Goal: Information Seeking & Learning: Learn about a topic

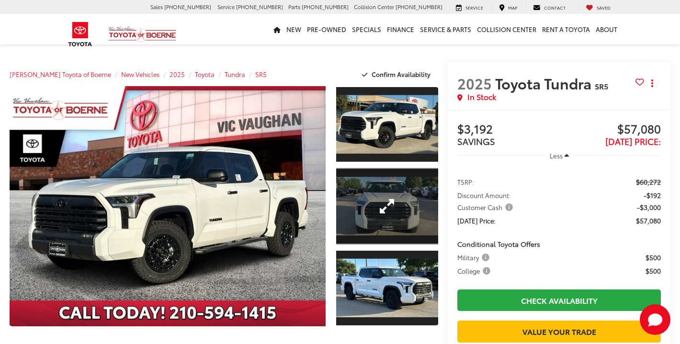
click at [380, 202] on link "Expand Photo 2" at bounding box center [387, 206] width 102 height 77
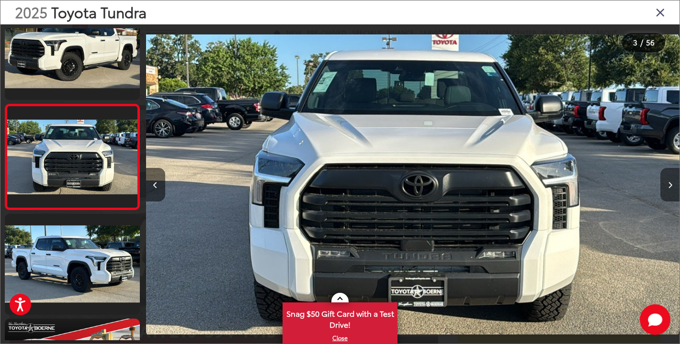
click at [672, 187] on icon "Next image" at bounding box center [670, 185] width 4 height 7
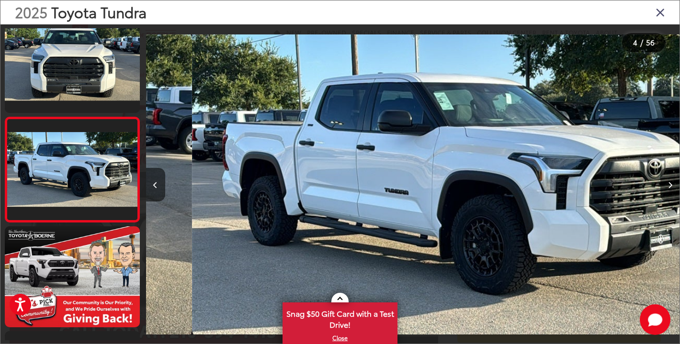
scroll to position [240, 0]
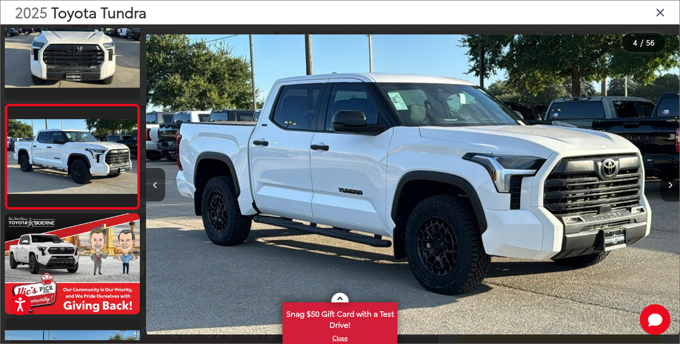
click at [672, 187] on icon "Next image" at bounding box center [670, 185] width 4 height 7
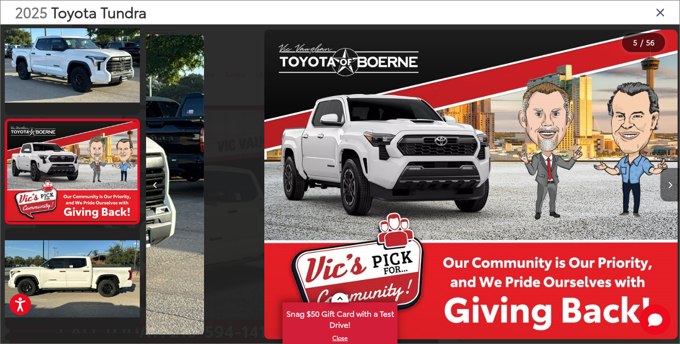
scroll to position [345, 0]
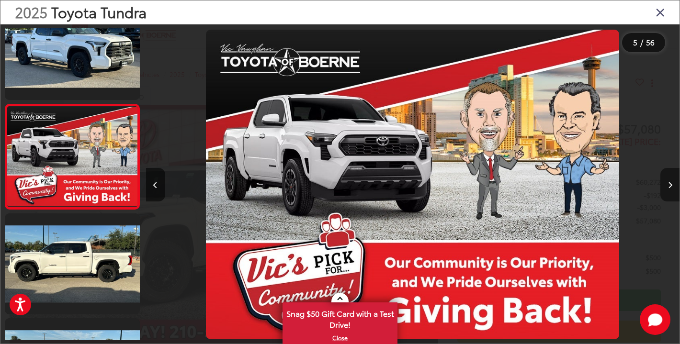
click at [672, 187] on icon "Next image" at bounding box center [670, 185] width 4 height 7
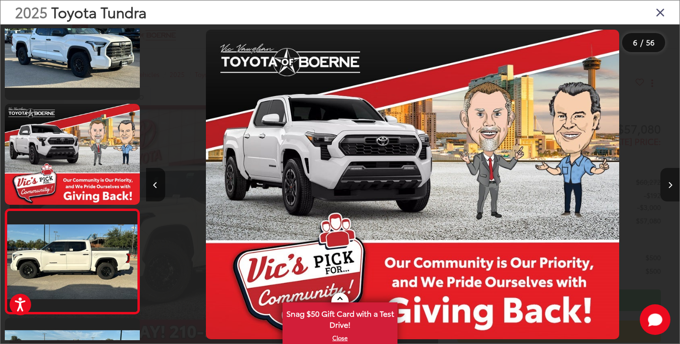
scroll to position [450, 0]
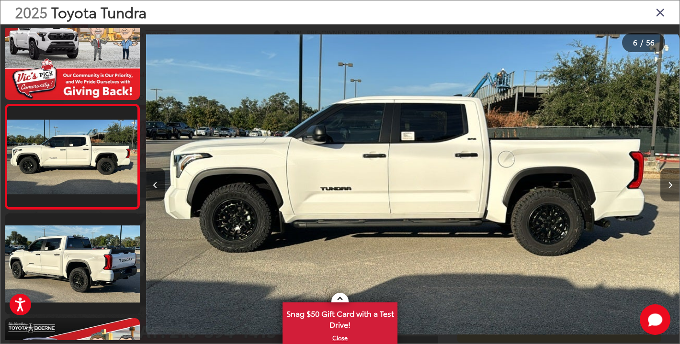
click at [672, 187] on icon "Next image" at bounding box center [670, 185] width 4 height 7
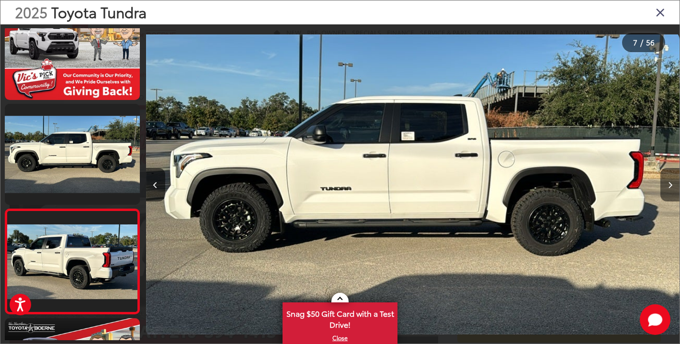
scroll to position [555, 0]
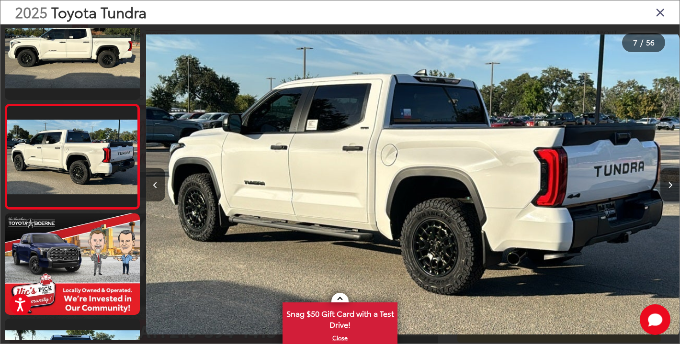
click at [672, 187] on icon "Next image" at bounding box center [670, 185] width 4 height 7
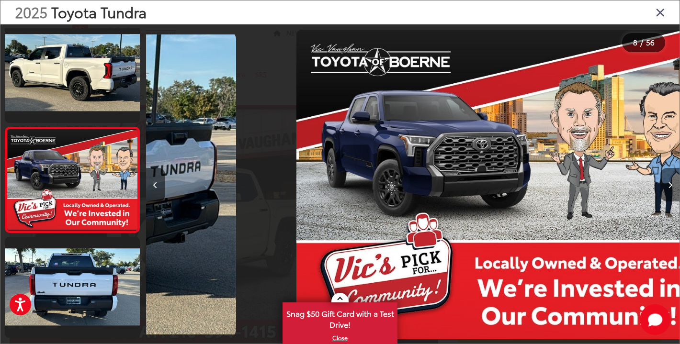
scroll to position [660, 0]
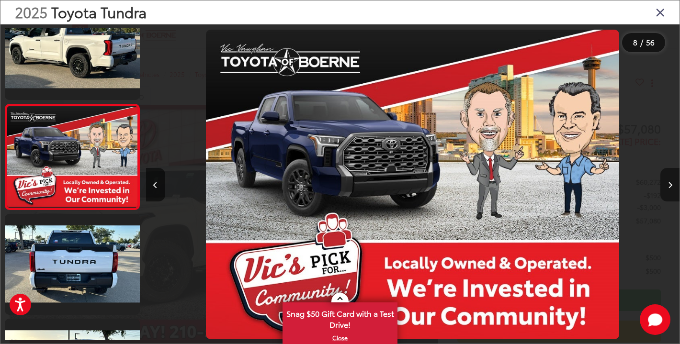
click at [672, 187] on icon "Next image" at bounding box center [670, 185] width 4 height 7
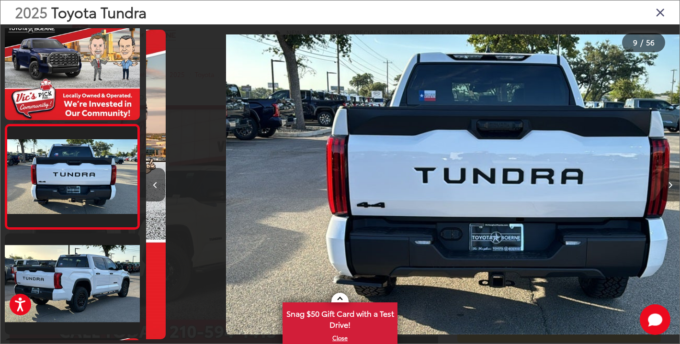
scroll to position [765, 0]
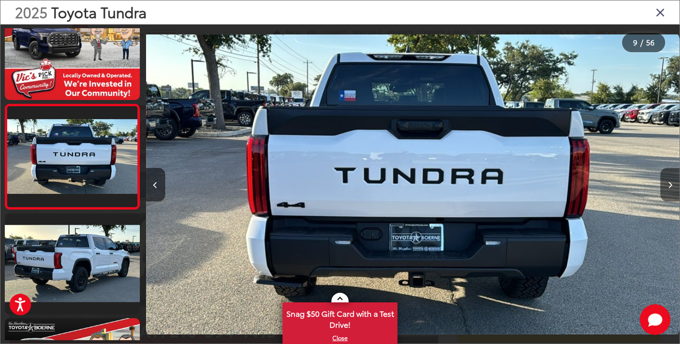
click at [672, 187] on icon "Next image" at bounding box center [670, 185] width 4 height 7
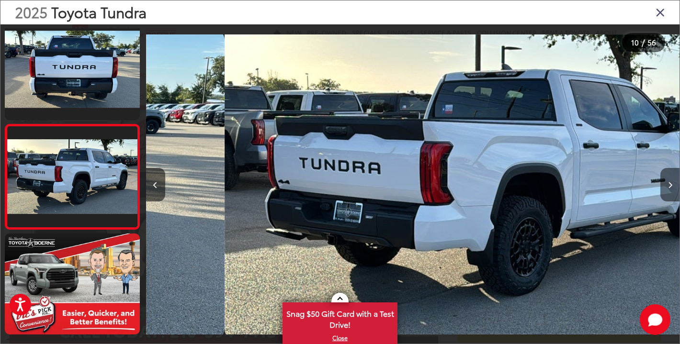
scroll to position [870, 0]
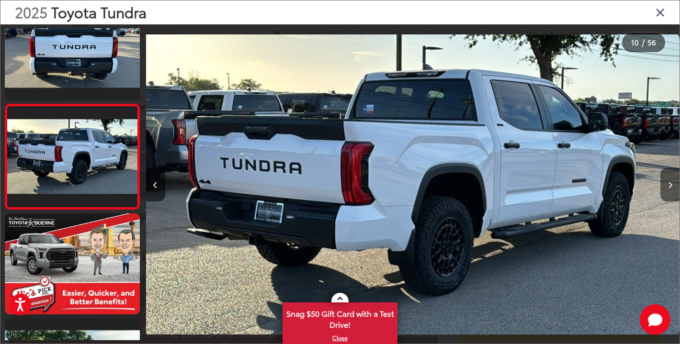
click at [672, 187] on icon "Next image" at bounding box center [670, 185] width 4 height 7
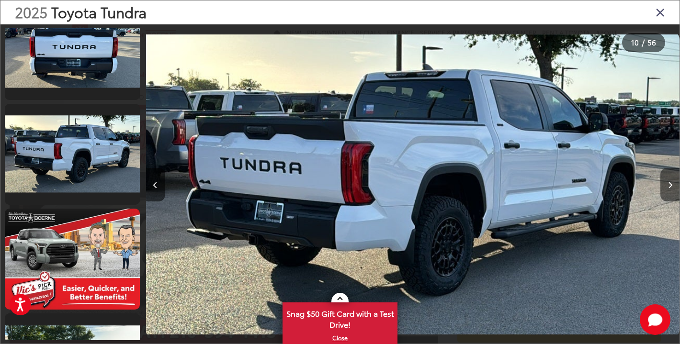
scroll to position [0, 0]
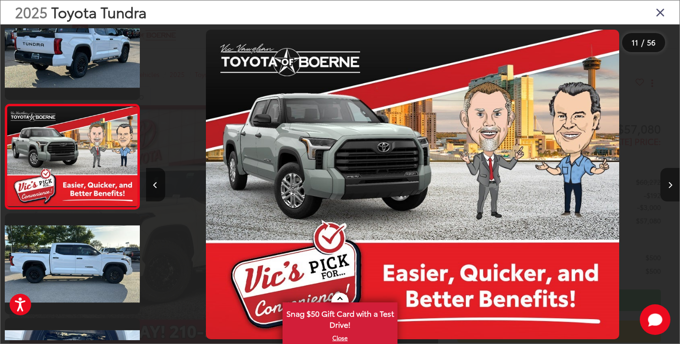
click at [672, 187] on icon "Next image" at bounding box center [670, 185] width 4 height 7
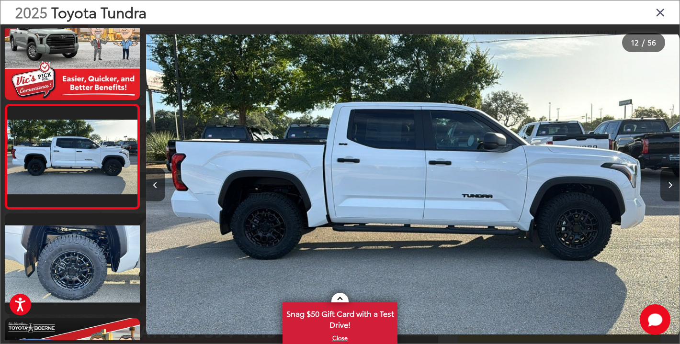
click at [672, 187] on icon "Next image" at bounding box center [670, 185] width 4 height 7
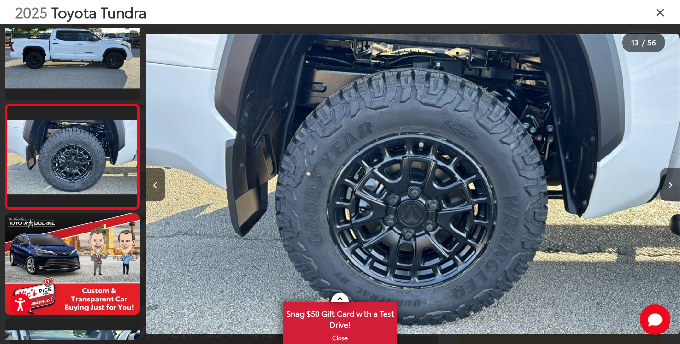
click at [672, 187] on icon "Next image" at bounding box center [670, 185] width 4 height 7
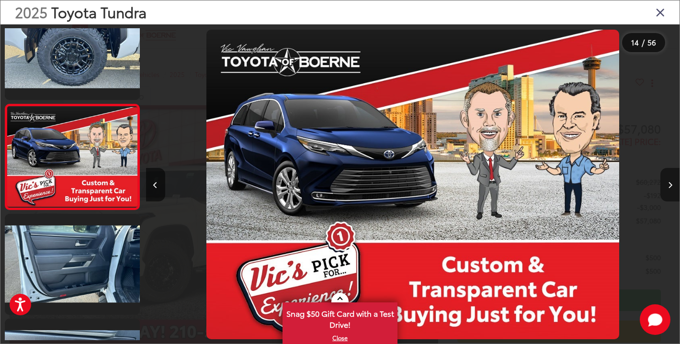
click at [672, 187] on icon "Next image" at bounding box center [670, 185] width 4 height 7
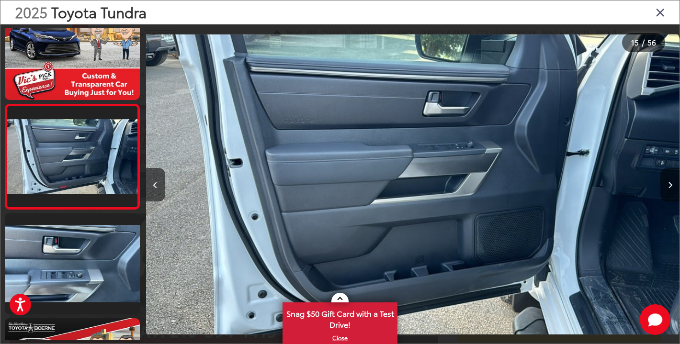
click at [672, 187] on icon "Next image" at bounding box center [670, 185] width 4 height 7
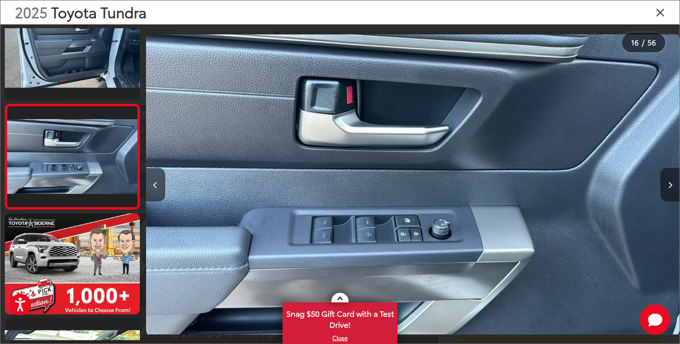
click at [672, 187] on icon "Next image" at bounding box center [670, 185] width 4 height 7
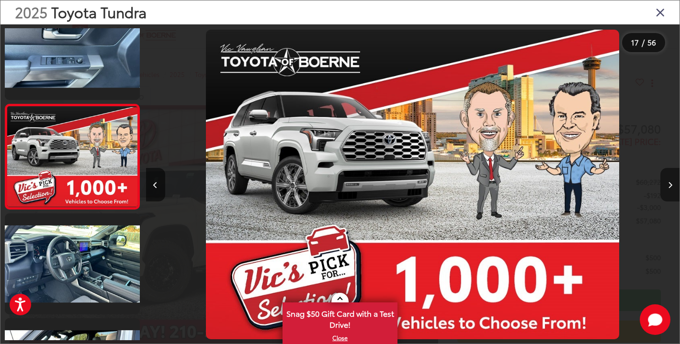
click at [672, 187] on icon "Next image" at bounding box center [670, 185] width 4 height 7
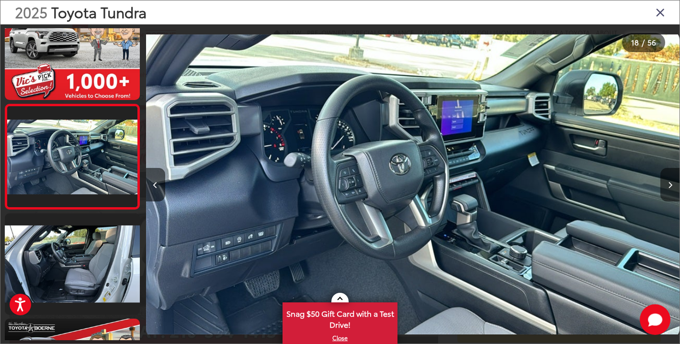
click at [672, 187] on icon "Next image" at bounding box center [670, 185] width 4 height 7
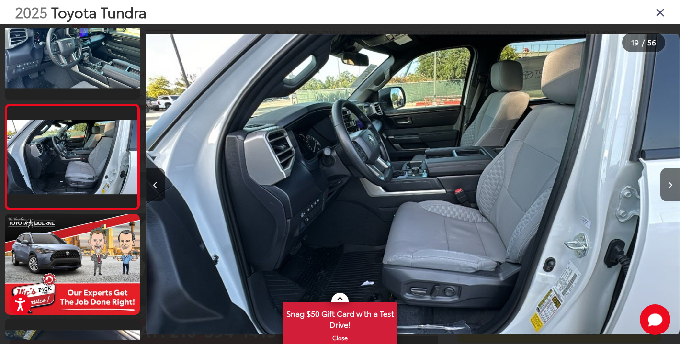
click at [664, 16] on icon "Close gallery" at bounding box center [661, 12] width 10 height 12
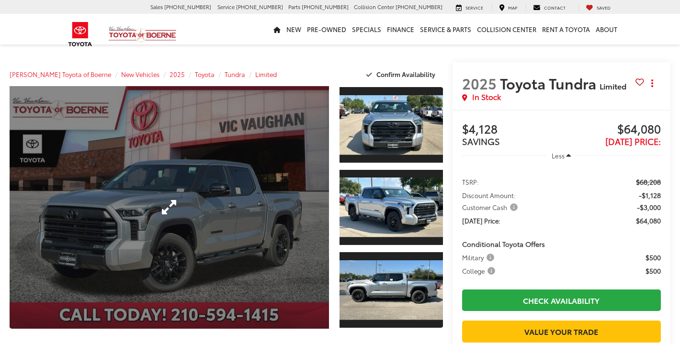
scroll to position [6, 0]
